Goal: Find specific page/section

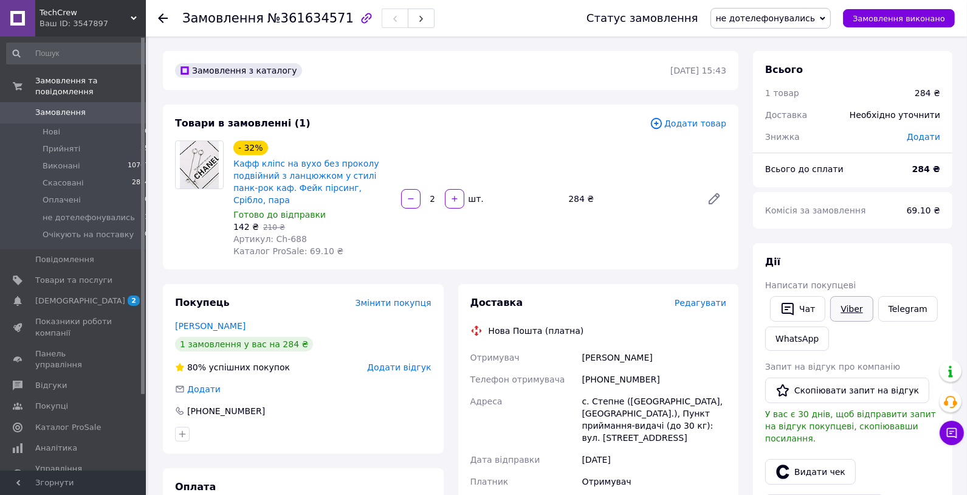
click at [848, 306] on link "Viber" at bounding box center [852, 309] width 43 height 26
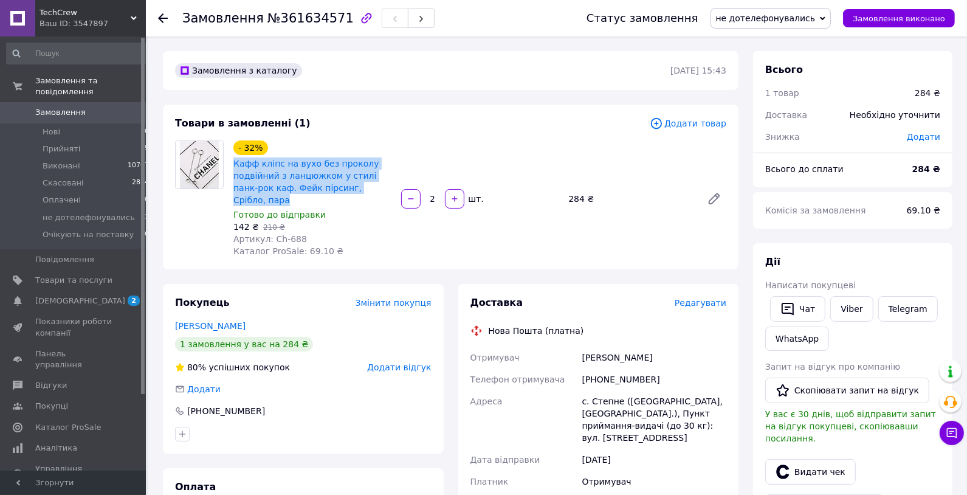
drag, startPoint x: 230, startPoint y: 164, endPoint x: 389, endPoint y: 192, distance: 160.4
click at [389, 192] on div "- 32% Кафф кліпс на вухо без проколу подвійний з ланцюжком у стилі панк-рок каф…" at bounding box center [313, 199] width 168 height 122
copy link "Кафф кліпс на вухо без проколу подвійний з ланцюжком у стилі панк-рок каф. Фейк…"
